Goal: Task Accomplishment & Management: Manage account settings

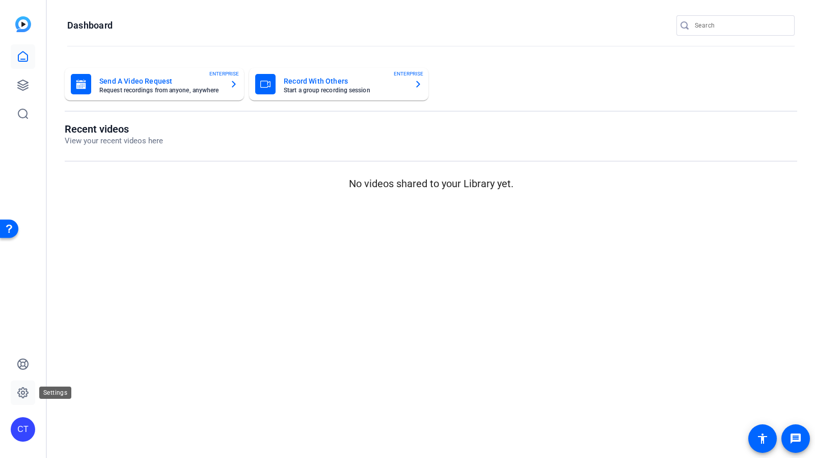
click at [24, 394] on icon at bounding box center [22, 392] width 3 height 3
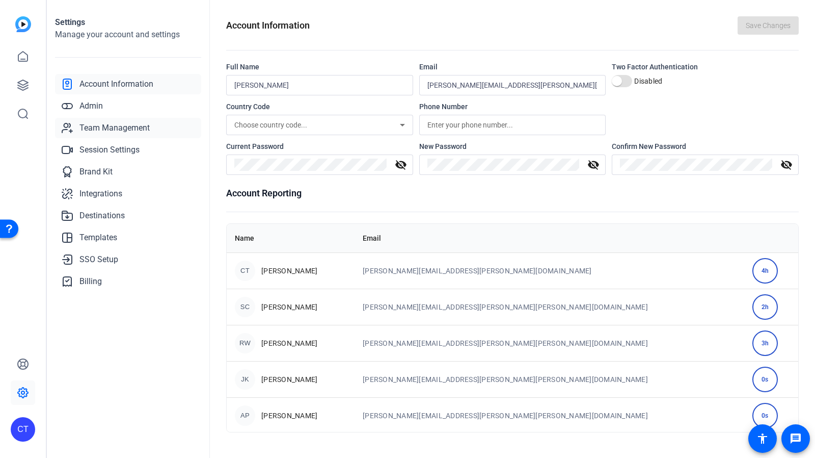
click at [129, 127] on span "Team Management" at bounding box center [115, 128] width 70 height 12
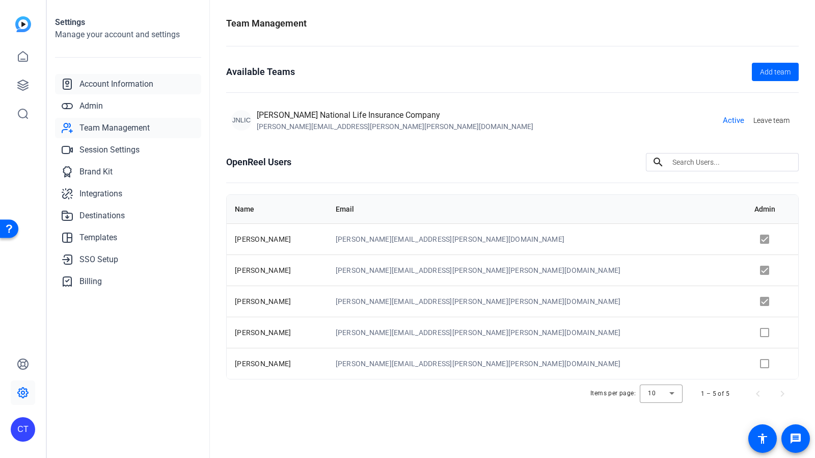
click at [136, 87] on span "Account Information" at bounding box center [117, 84] width 74 height 12
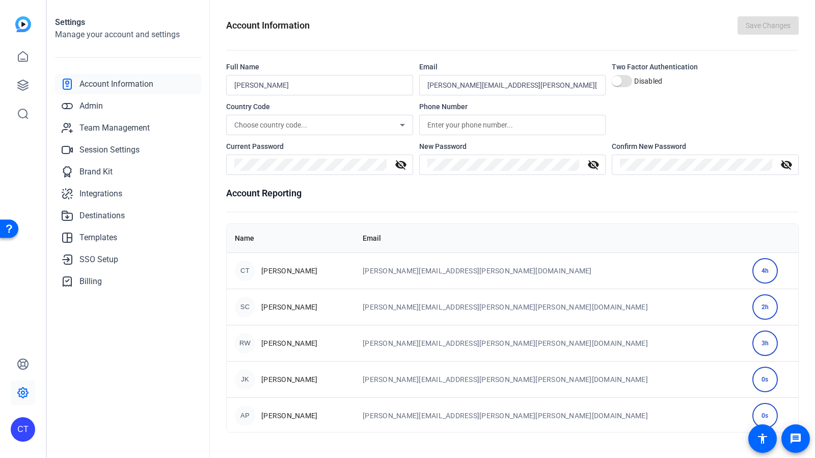
scroll to position [36, 0]
click at [281, 412] on span "[PERSON_NAME]" at bounding box center [289, 415] width 56 height 10
click at [115, 132] on span "Team Management" at bounding box center [115, 128] width 70 height 12
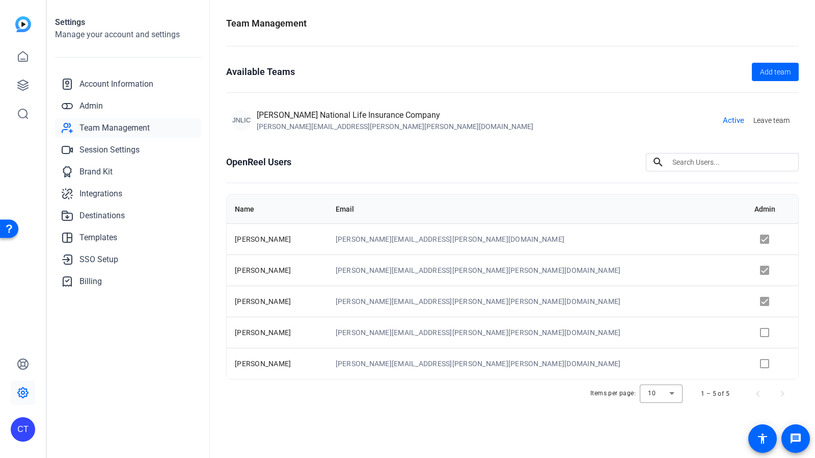
click at [259, 365] on span "[PERSON_NAME]" at bounding box center [263, 363] width 56 height 8
click at [101, 258] on span "SSO Setup" at bounding box center [99, 259] width 39 height 12
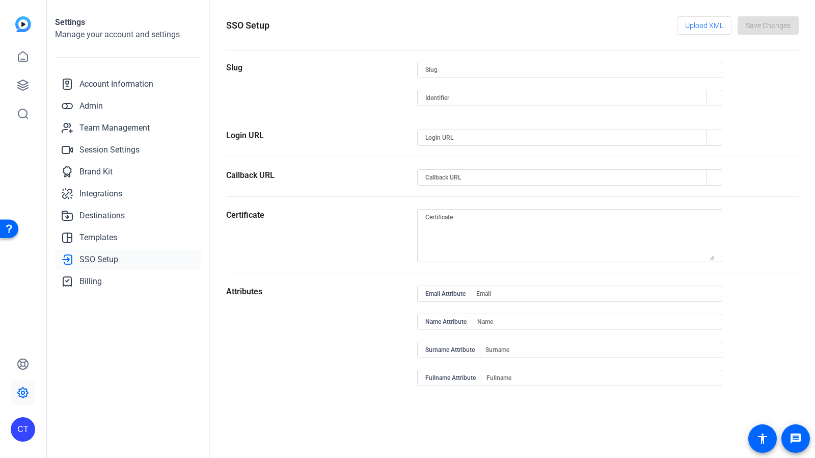
type input "[PERSON_NAME]"
type input "[URL][DOMAIN_NAME][PERSON_NAME]"
click at [125, 82] on span "Account Information" at bounding box center [117, 84] width 74 height 12
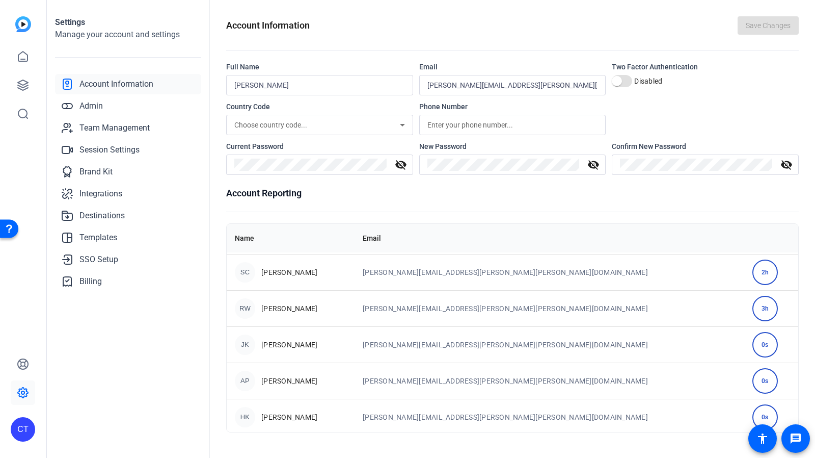
scroll to position [36, 0]
click at [74, 103] on link "Admin" at bounding box center [128, 106] width 146 height 20
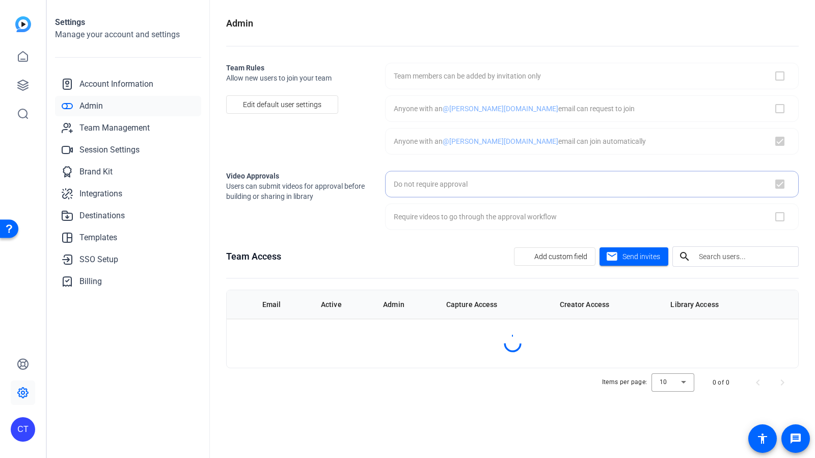
checkbox input "true"
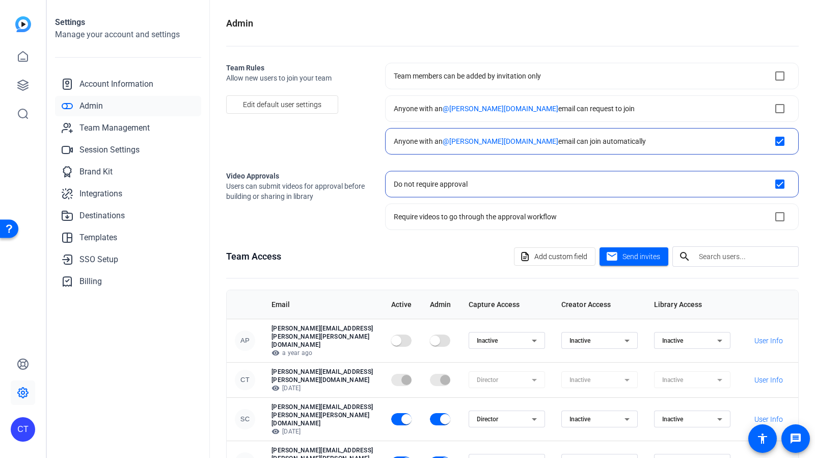
scroll to position [84, 0]
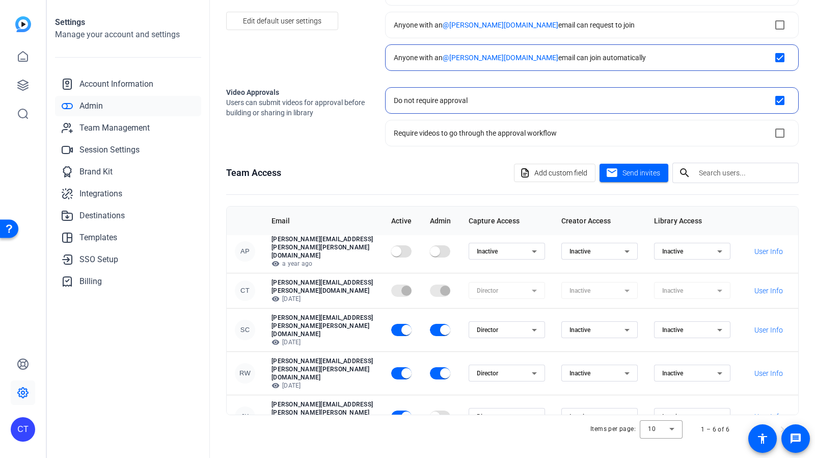
click at [482, 456] on div "Admin Team Rules Allow new users to join your team Edit default user settings T…" at bounding box center [513, 229] width 606 height 458
